Goal: Information Seeking & Learning: Learn about a topic

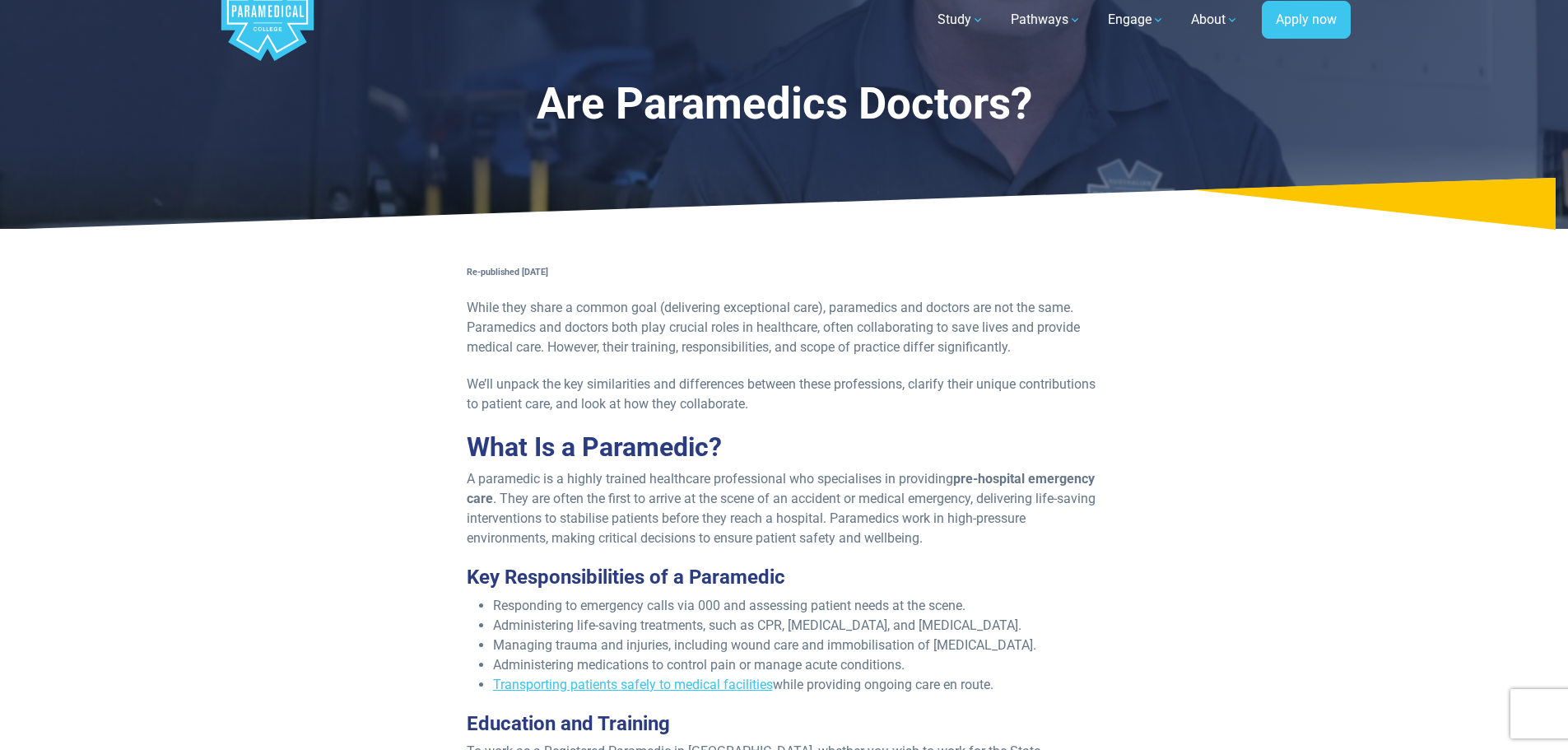
scroll to position [82, 0]
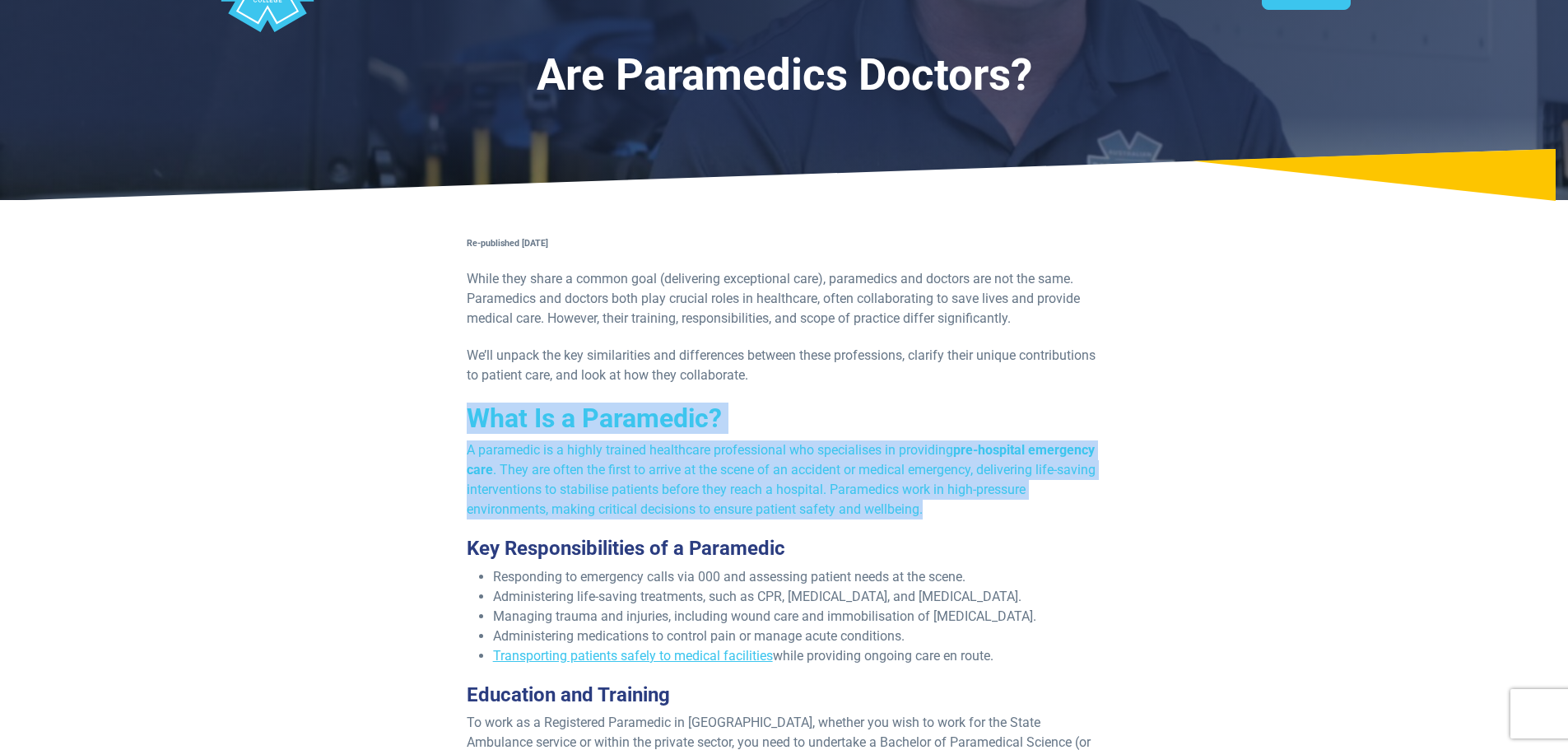
drag, startPoint x: 466, startPoint y: 411, endPoint x: 1124, endPoint y: 507, distance: 665.0
copy div "What Is a Paramedic? A paramedic is a highly trained healthcare professional wh…"
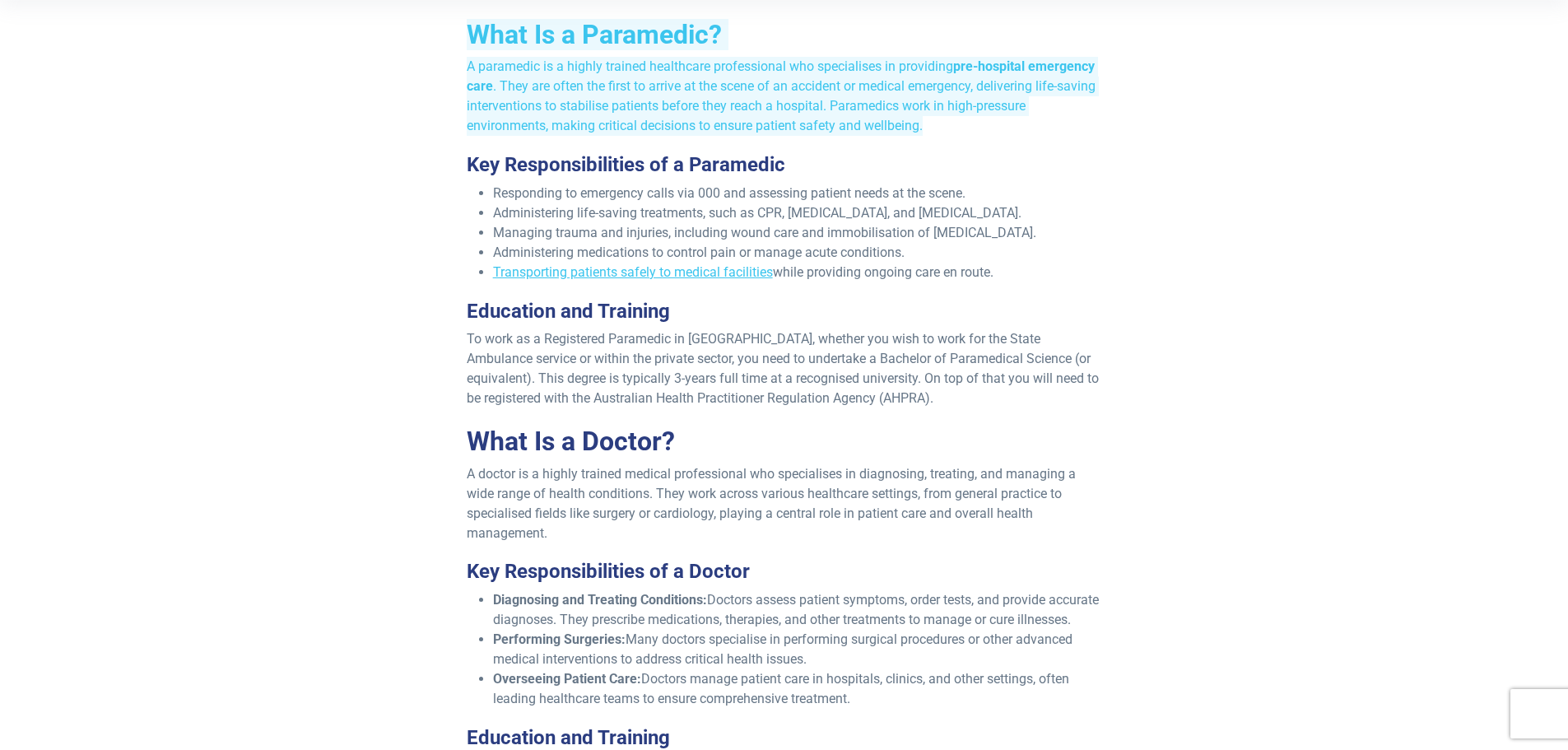
scroll to position [494, 0]
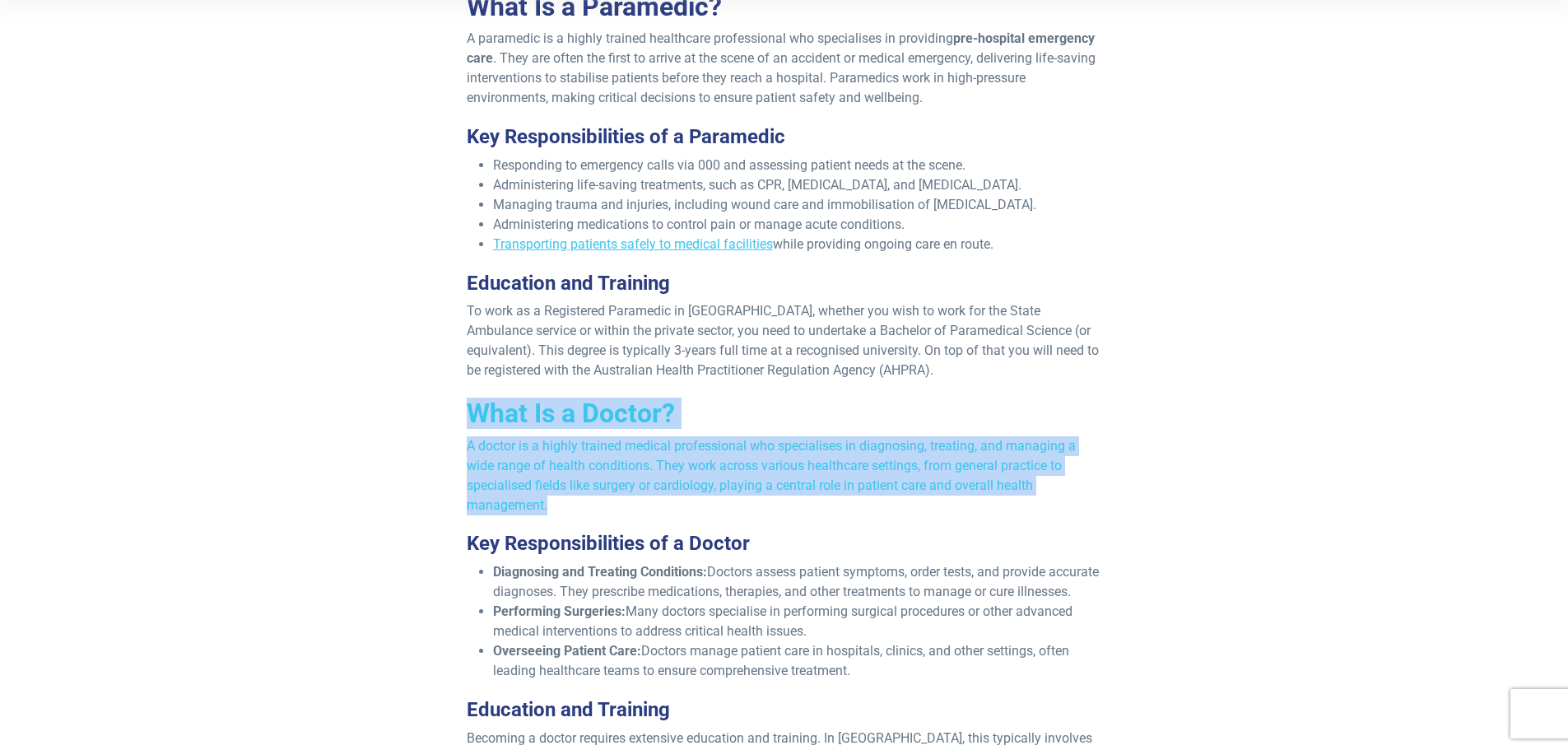
drag, startPoint x: 459, startPoint y: 406, endPoint x: 1145, endPoint y: 513, distance: 694.3
click at [1145, 513] on div "Re-published [DATE] While they share a common goal (delivering exceptional care…" at bounding box center [784, 733] width 983 height 1825
copy div "What Is a Doctor? A doctor is a highly trained medical professional who special…"
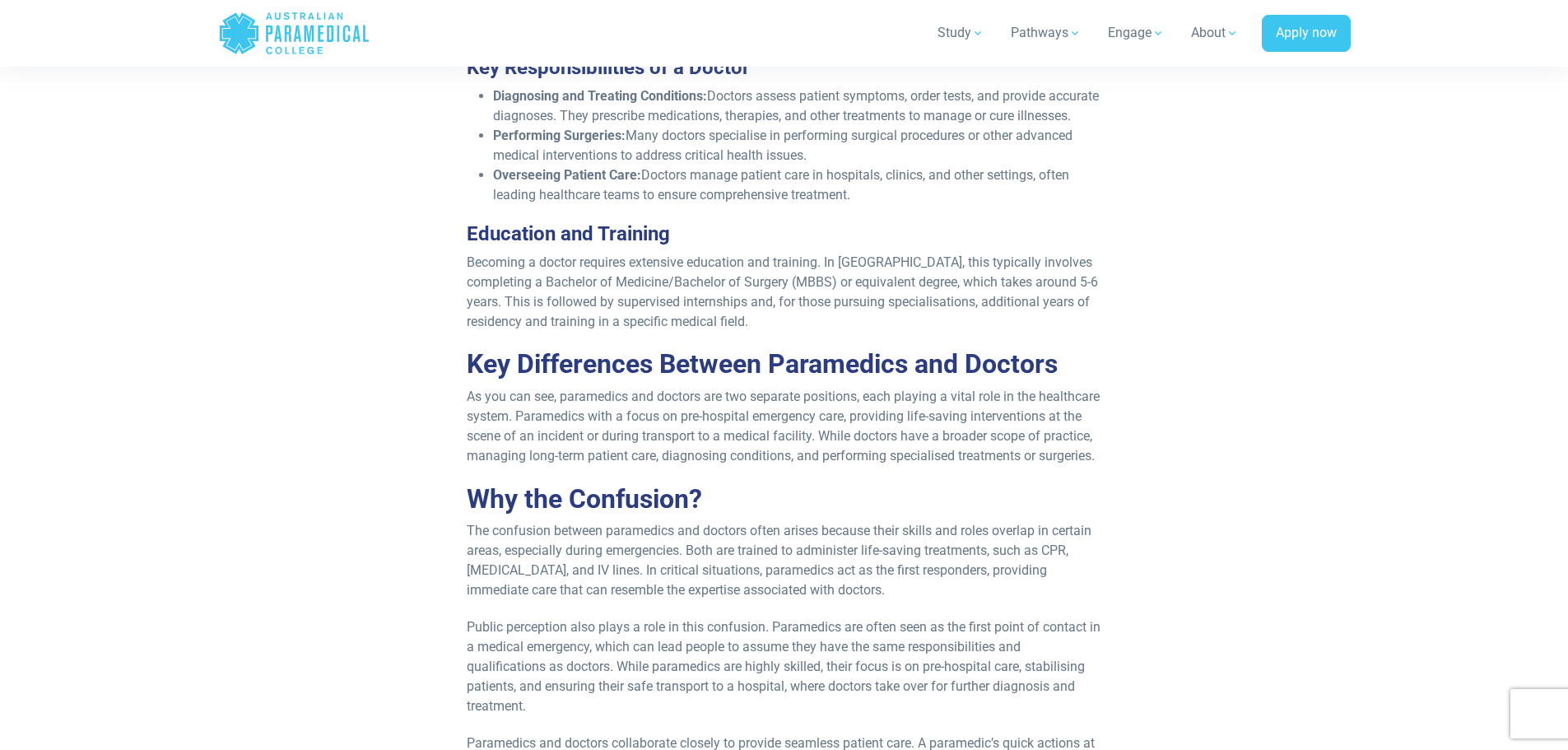
scroll to position [987, 0]
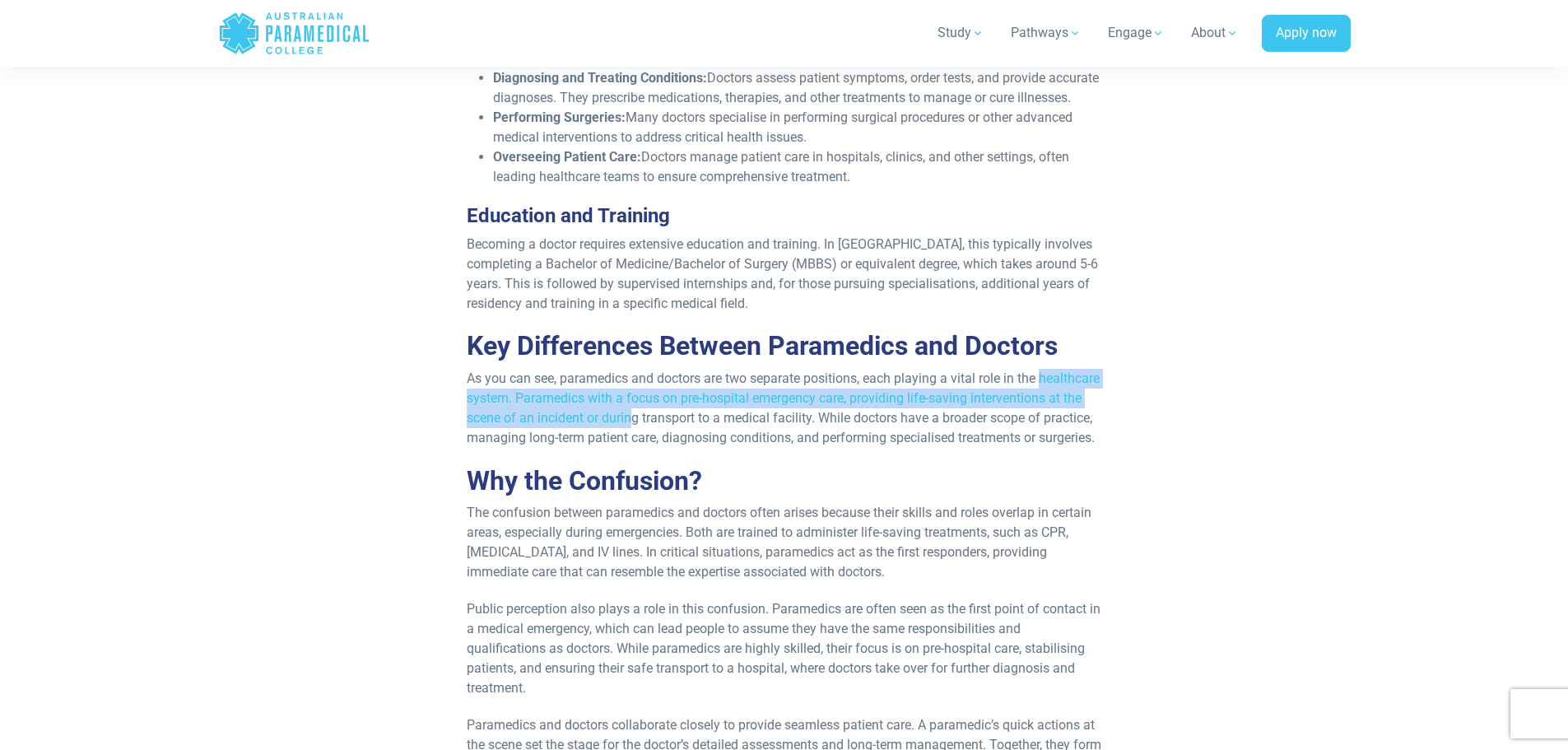
drag, startPoint x: 467, startPoint y: 438, endPoint x: 749, endPoint y: 441, distance: 282.0
click at [749, 441] on div "Re-published [DATE] While they share a common goal (delivering exceptional care…" at bounding box center [784, 239] width 655 height 1825
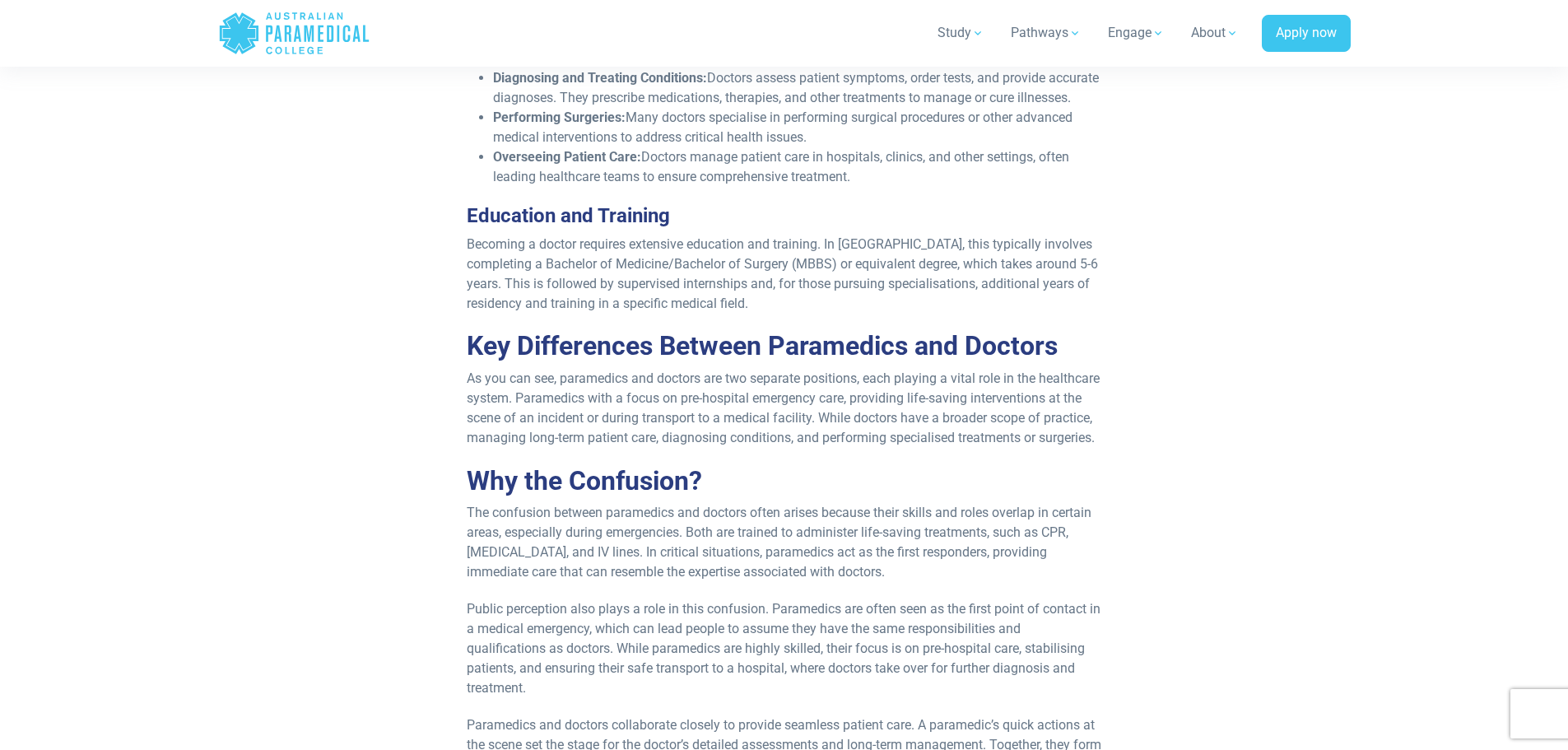
click at [394, 382] on div "Re-published [DATE] While they share a common goal (delivering exceptional care…" at bounding box center [784, 239] width 983 height 1825
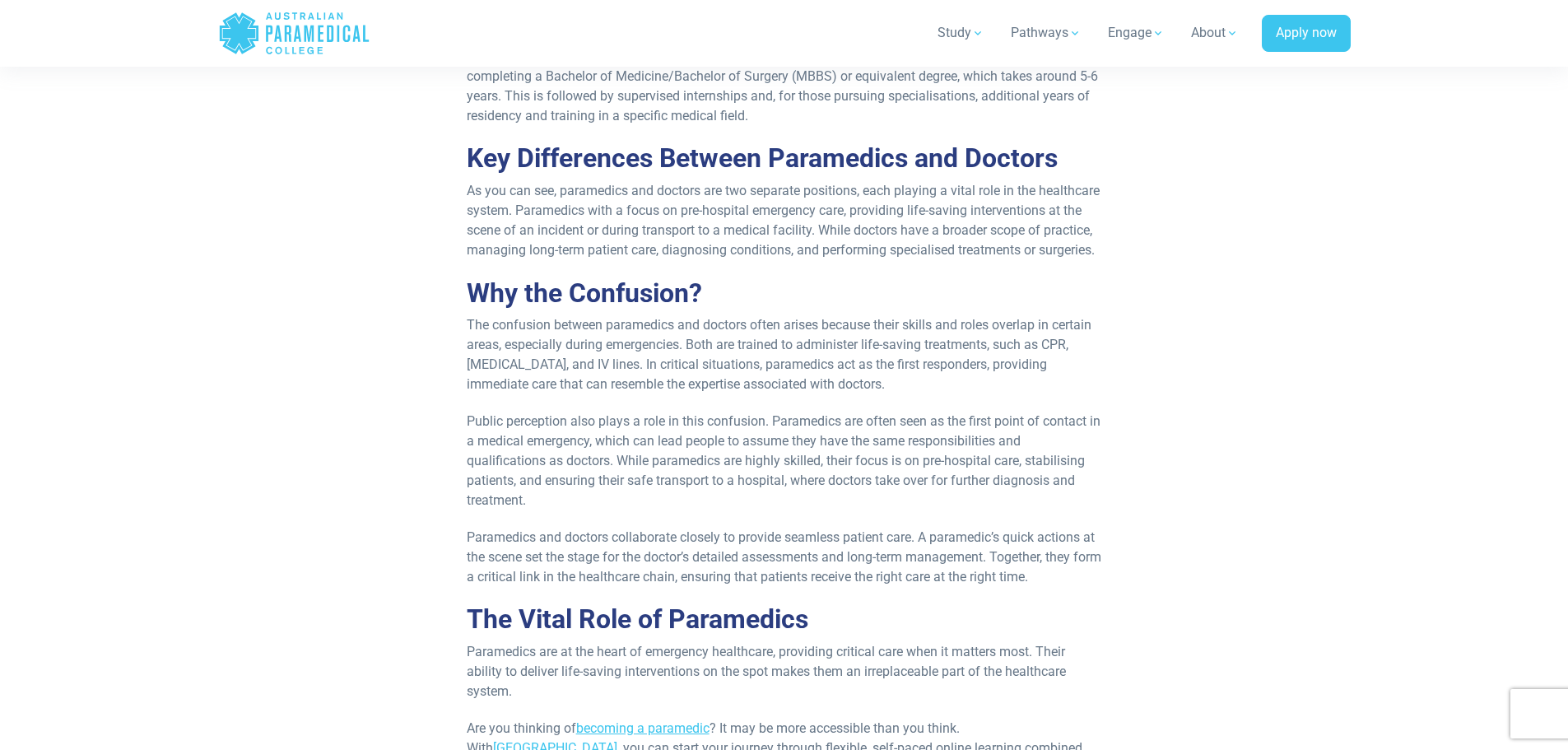
scroll to position [1295, 0]
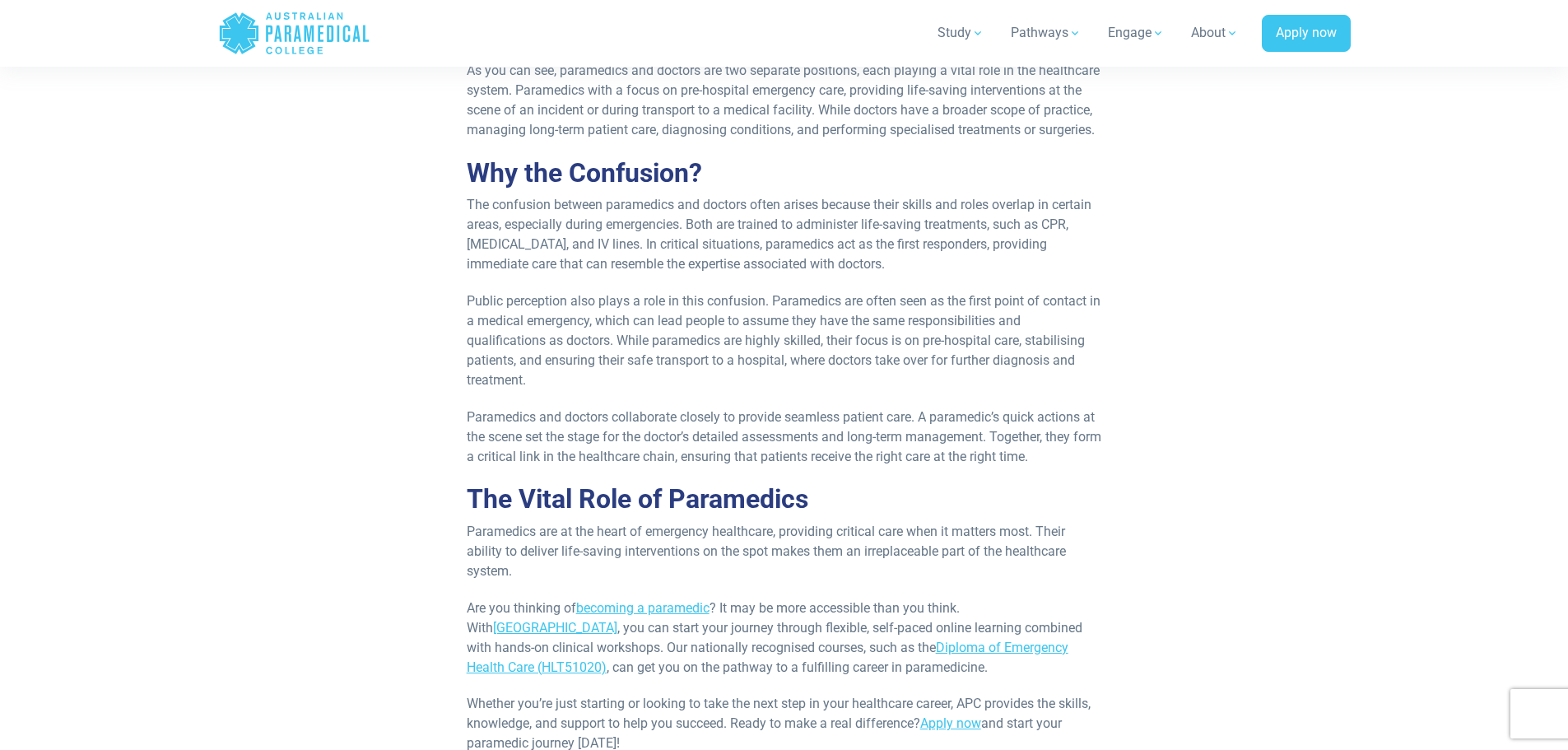
drag, startPoint x: 467, startPoint y: 361, endPoint x: 1142, endPoint y: 618, distance: 722.3
copy div "Key Differences Between Paramedics and Doctors As you can see, paramedics and d…"
